Goal: Information Seeking & Learning: Learn about a topic

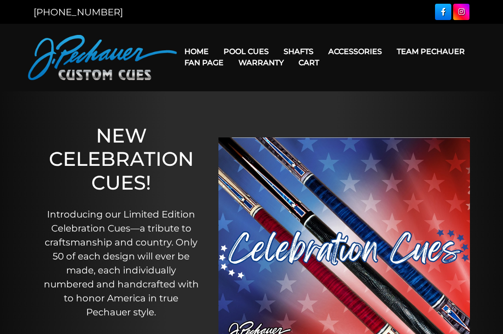
click at [317, 163] on link "Retired Cues" at bounding box center [274, 156] width 115 height 13
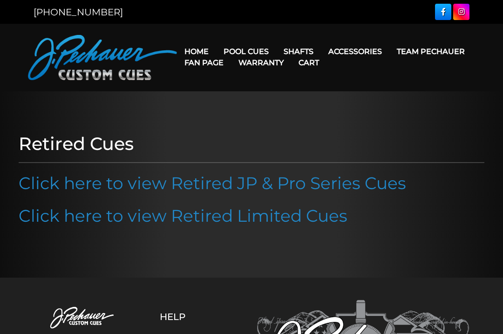
click at [306, 184] on link "Click here to view Retired JP & Pro Series Cues" at bounding box center [212, 183] width 387 height 20
click at [277, 217] on link "Click here to view Retired Limited Cues" at bounding box center [183, 215] width 329 height 20
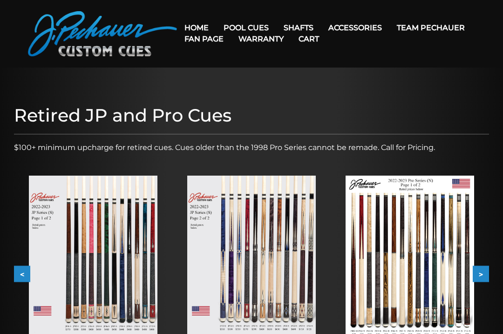
scroll to position [23, 0]
click at [130, 162] on div at bounding box center [93, 257] width 158 height 192
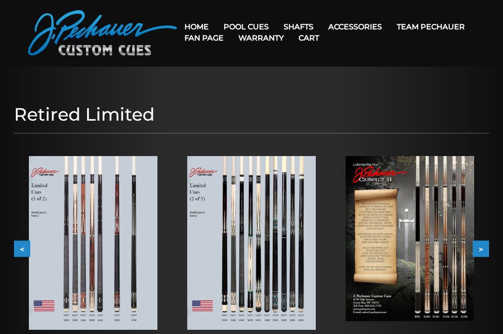
scroll to position [24, 0]
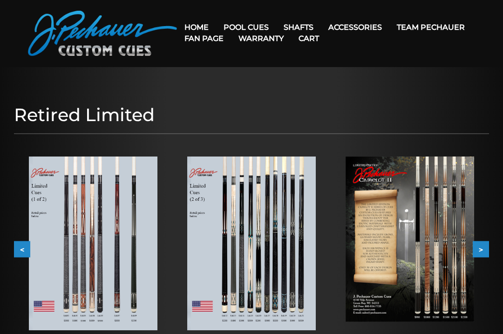
click at [487, 250] on button ">" at bounding box center [481, 249] width 16 height 16
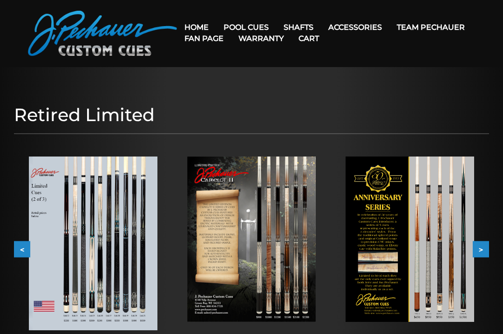
click at [484, 249] on button ">" at bounding box center [481, 249] width 16 height 16
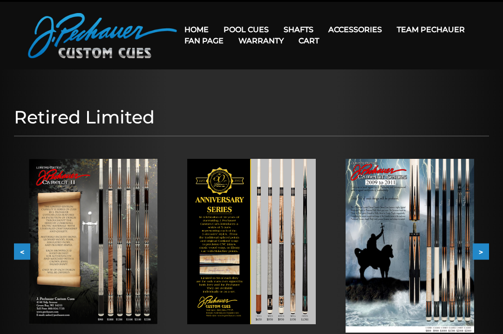
scroll to position [41, 0]
